Goal: Use online tool/utility: Utilize a website feature to perform a specific function

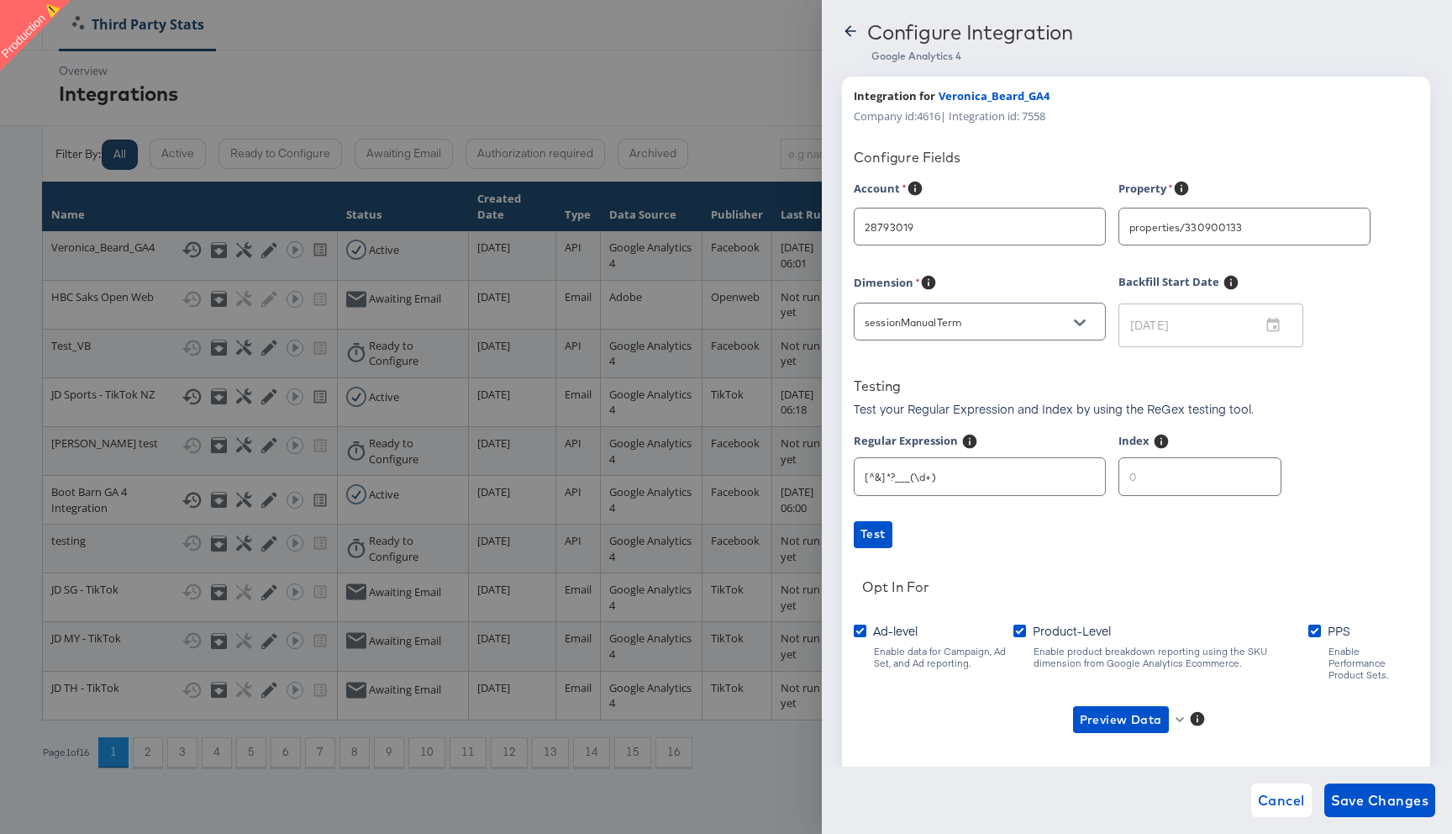
type input "[PERSON_NAME]"
drag, startPoint x: 951, startPoint y: 476, endPoint x: 822, endPoint y: 475, distance: 128.6
click at [822, 475] on div "Configure Integration Google Analytics 4 Integration for Veronica_Beard_GA4 Com…" at bounding box center [1137, 417] width 630 height 834
drag, startPoint x: 1141, startPoint y: 484, endPoint x: 1128, endPoint y: 484, distance: 13.4
click at [1131, 484] on input "number" at bounding box center [1200, 469] width 161 height 36
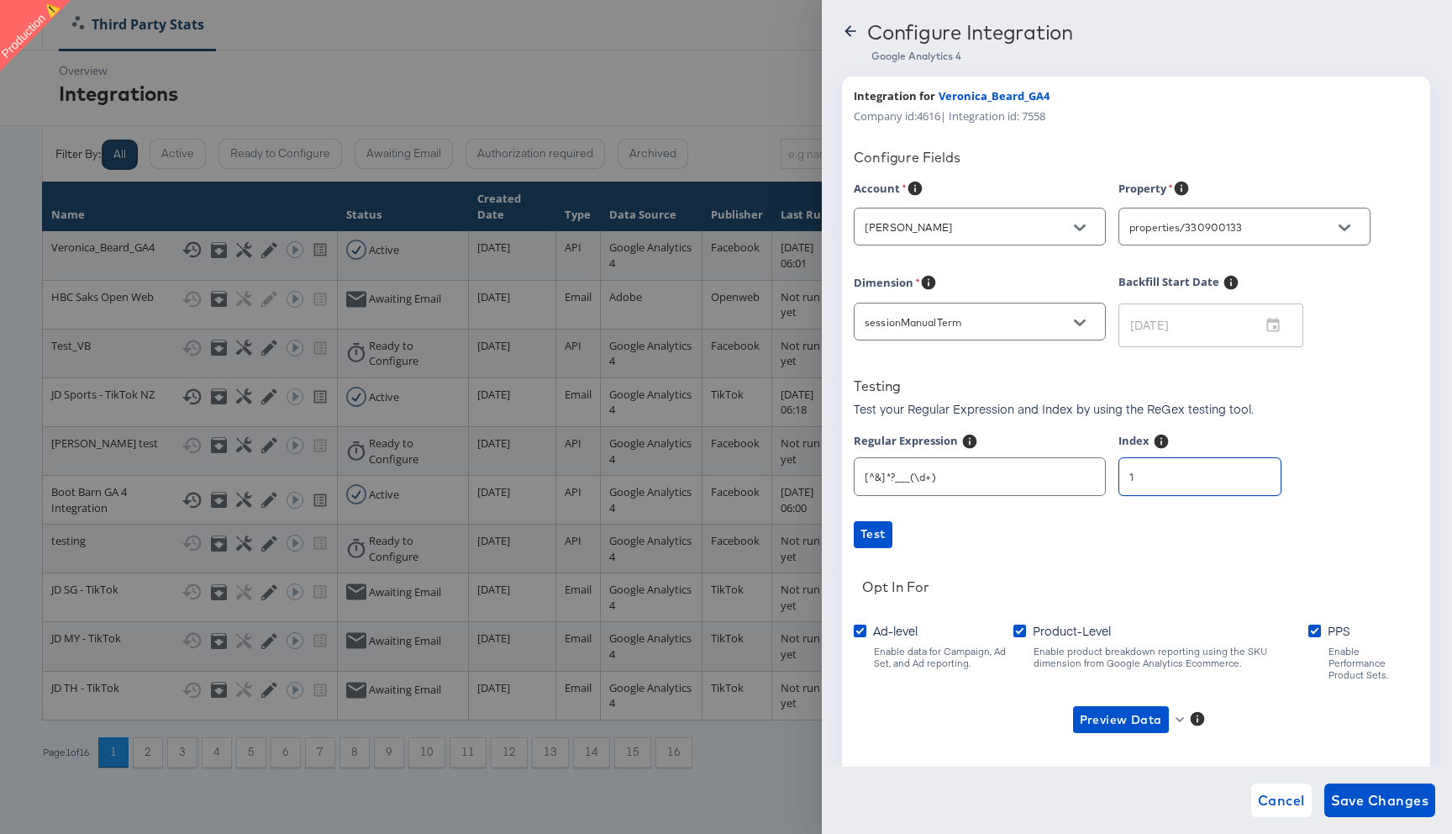
type input "1"
click at [1157, 709] on span "Preview Data" at bounding box center [1121, 719] width 82 height 21
click at [1118, 743] on li "Ad-level GA4 Data" at bounding box center [1149, 742] width 164 height 28
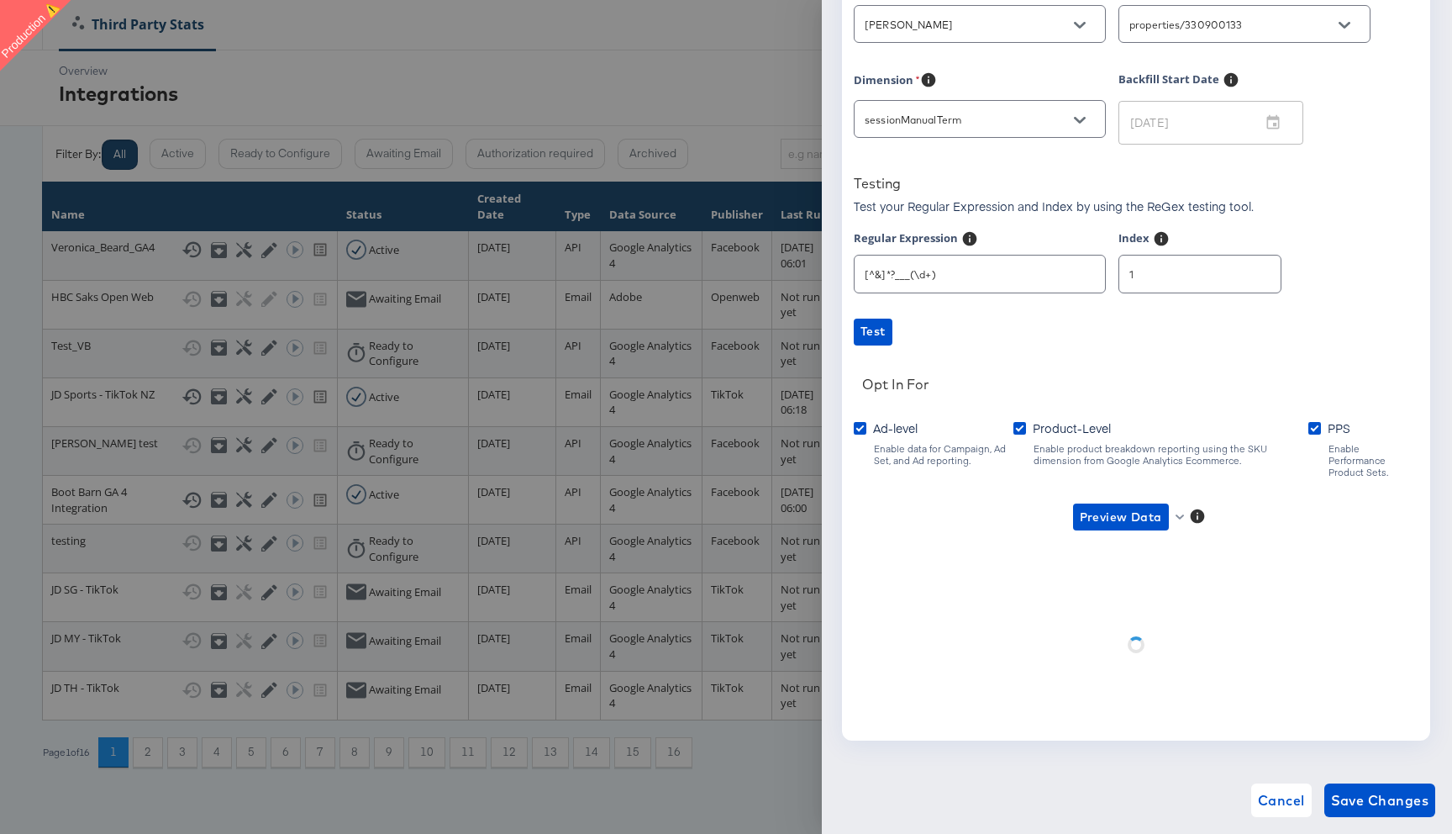
scroll to position [34, 0]
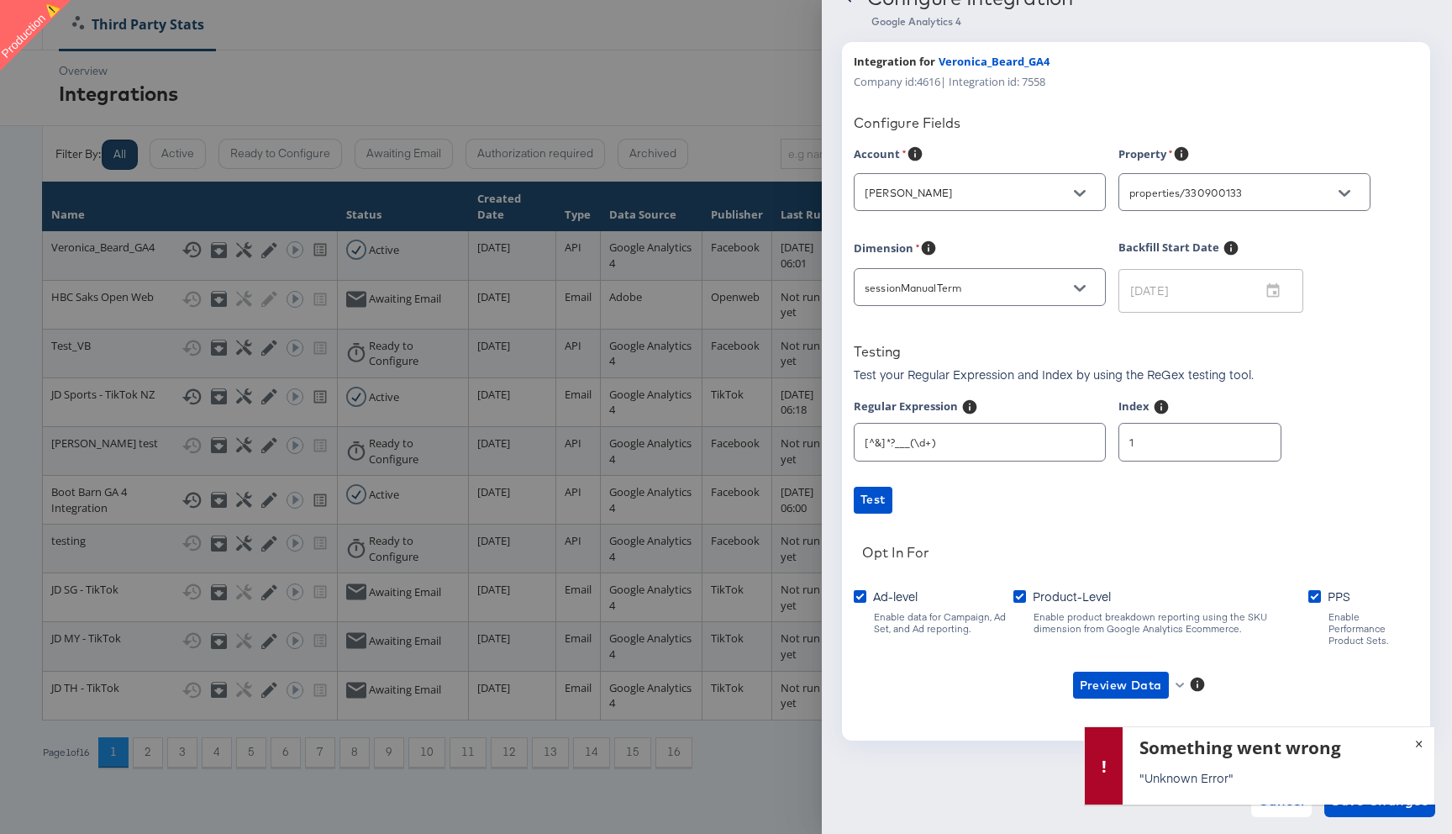
click at [1420, 739] on span "×" at bounding box center [1419, 741] width 8 height 18
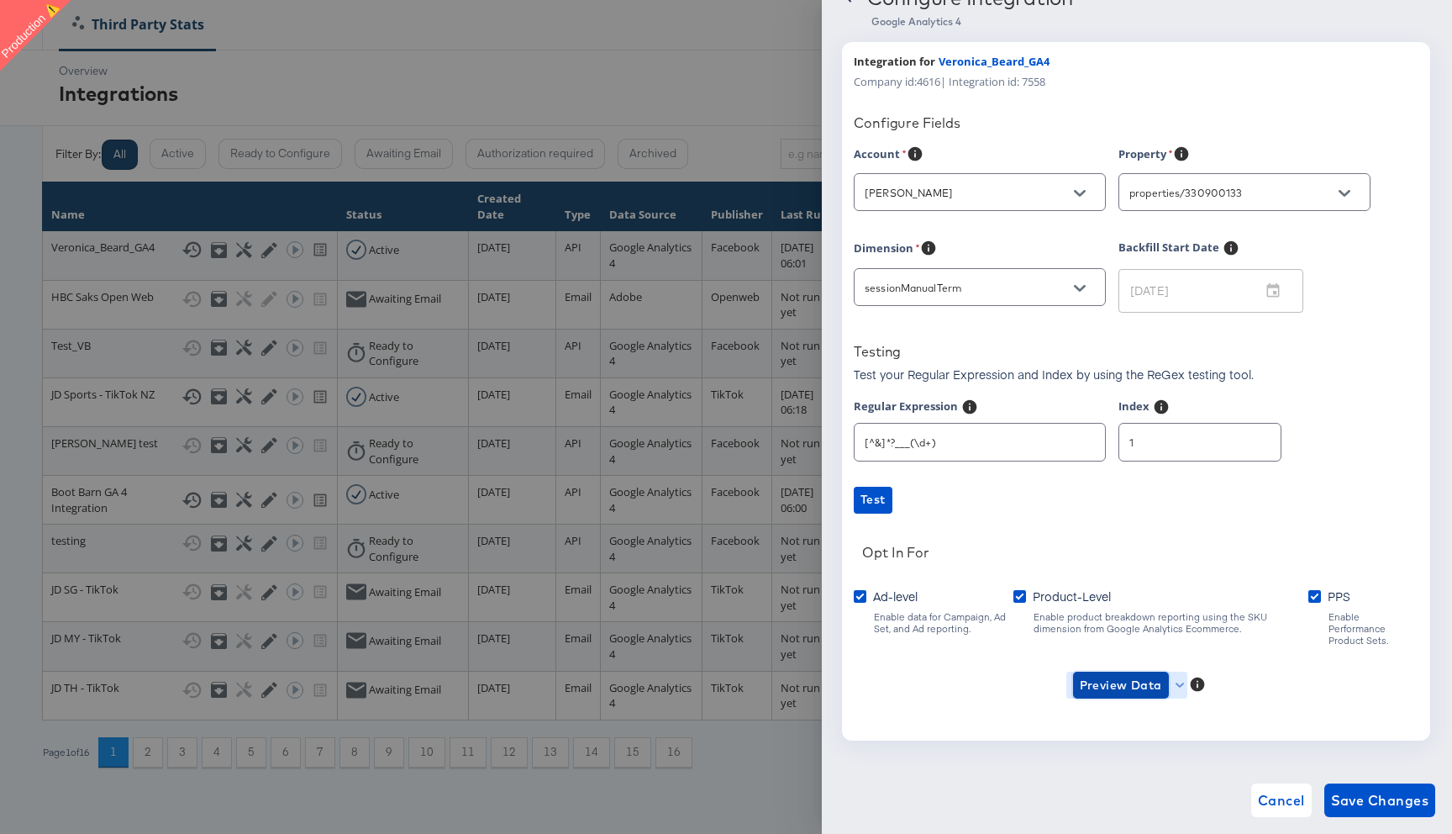
click at [1157, 675] on span "Preview Data" at bounding box center [1121, 685] width 82 height 21
click at [1133, 740] on li "Product-level GA4 Data" at bounding box center [1149, 735] width 164 height 28
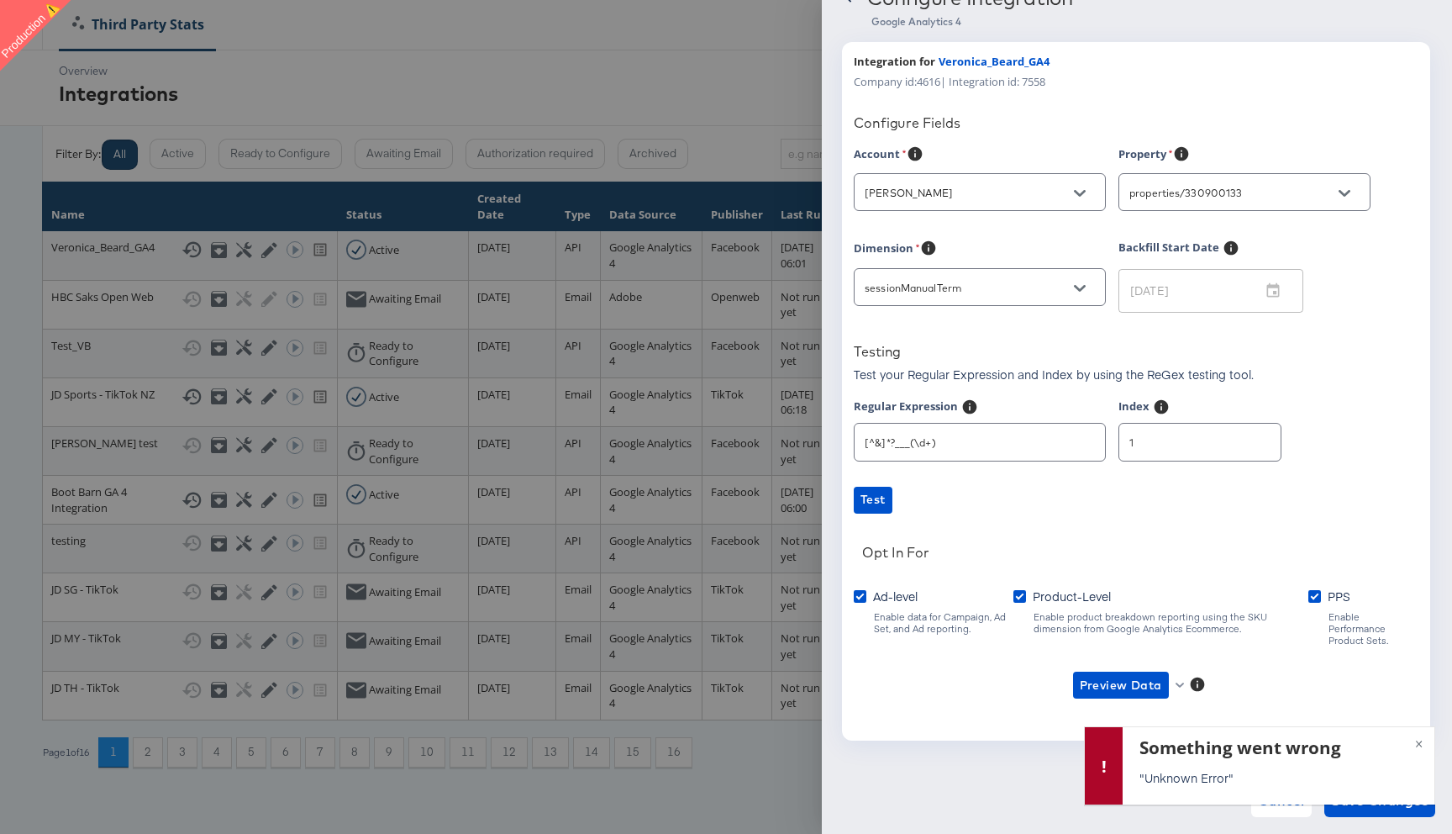
click at [1218, 481] on div "Account Veronica Beard Property properties/330900133 Dimension sessionManualTer…" at bounding box center [1136, 437] width 565 height 584
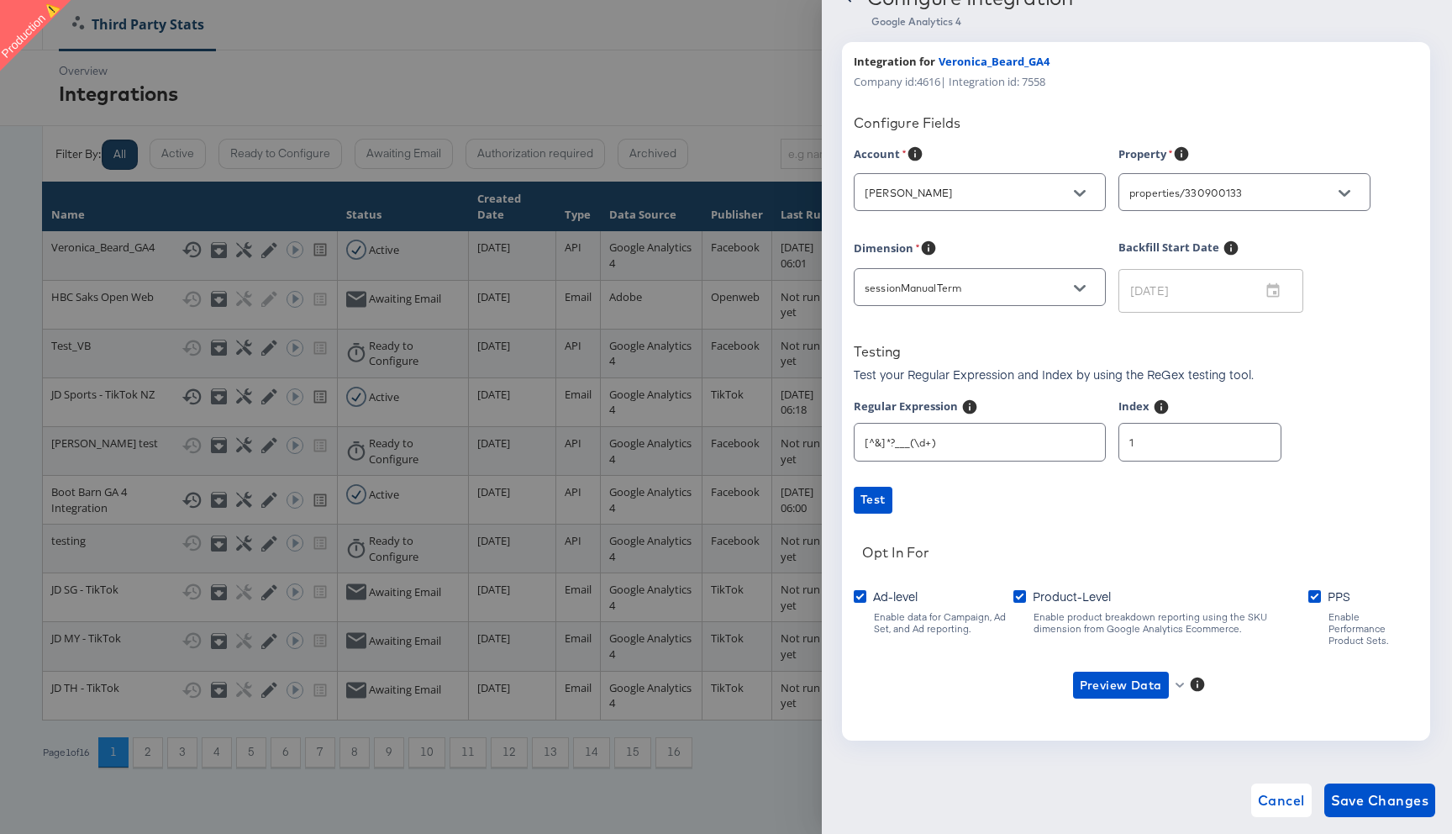
scroll to position [0, 0]
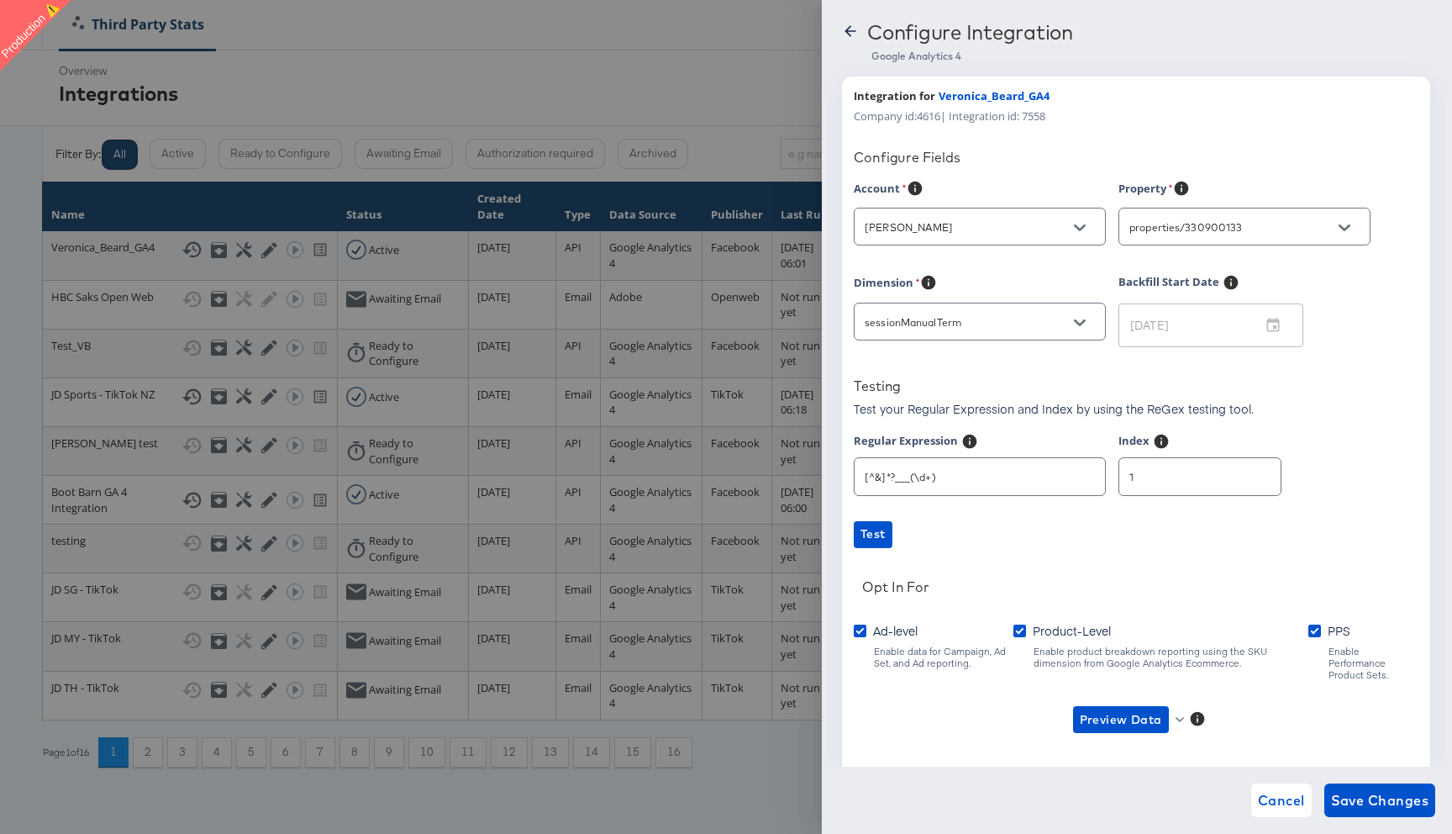
click at [852, 18] on div "Configure Integration Google Analytics 4 Integration for Veronica_Beard_GA4 Com…" at bounding box center [1137, 417] width 630 height 834
click at [852, 21] on div "Configure Integration" at bounding box center [1137, 34] width 590 height 29
click at [847, 31] on icon at bounding box center [850, 30] width 11 height 11
